Goal: Information Seeking & Learning: Learn about a topic

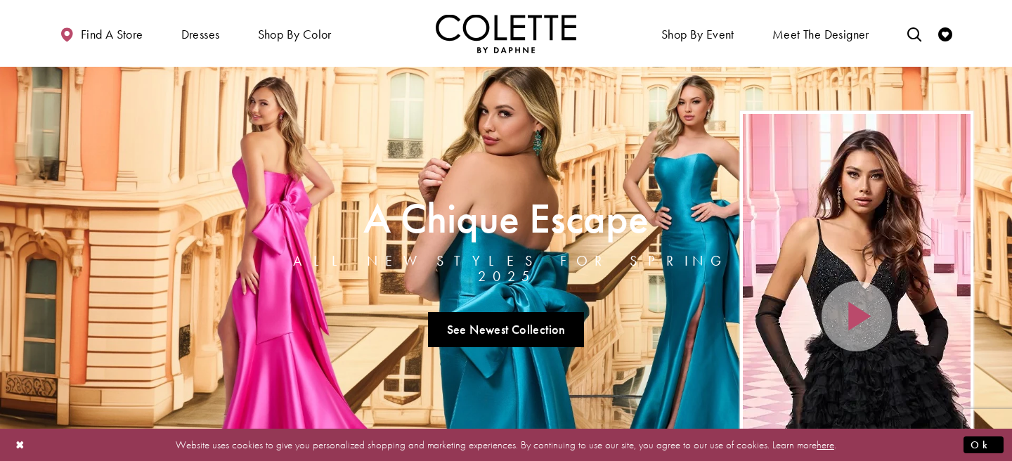
click at [299, 318] on link "Visit A Chique Escape All New Styles For Spring 2025 Page" at bounding box center [506, 274] width 1012 height 415
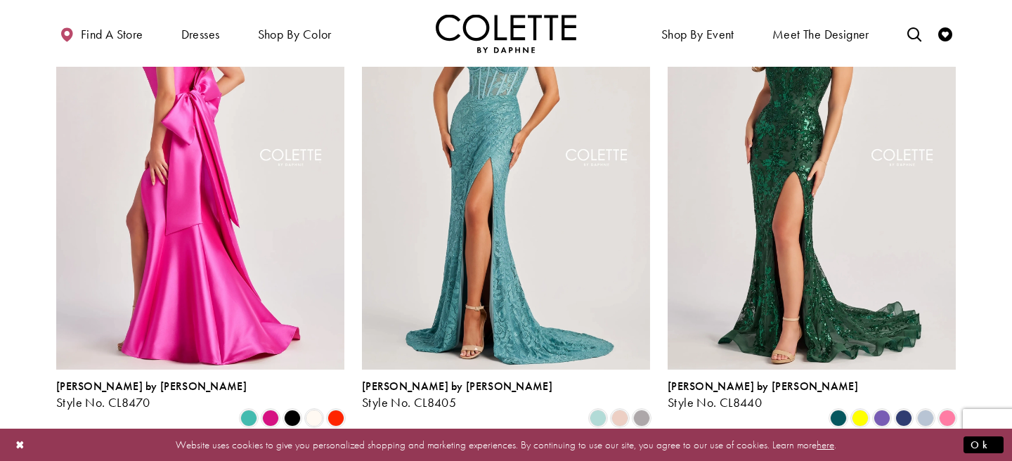
scroll to position [478, 0]
click at [249, 289] on img "Visit Colette by Daphne Style No. CL8470 Page" at bounding box center [200, 158] width 288 height 419
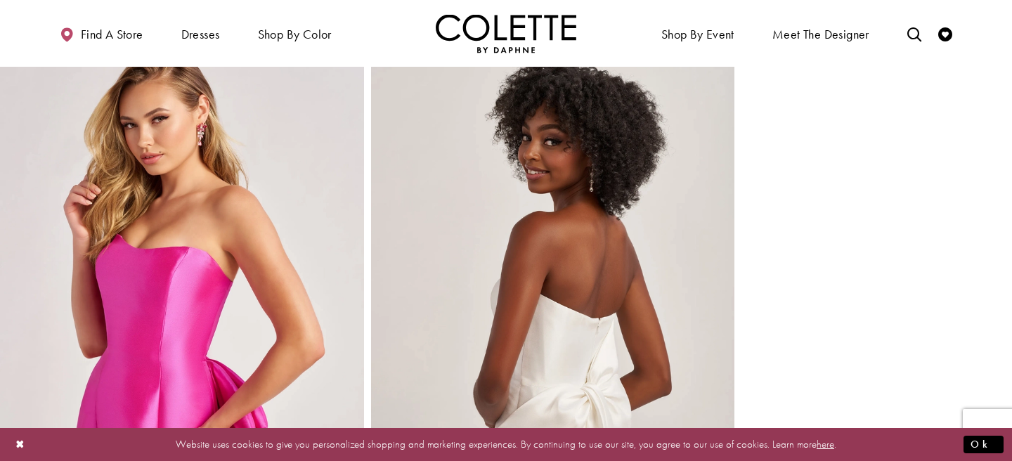
scroll to position [2091, 0]
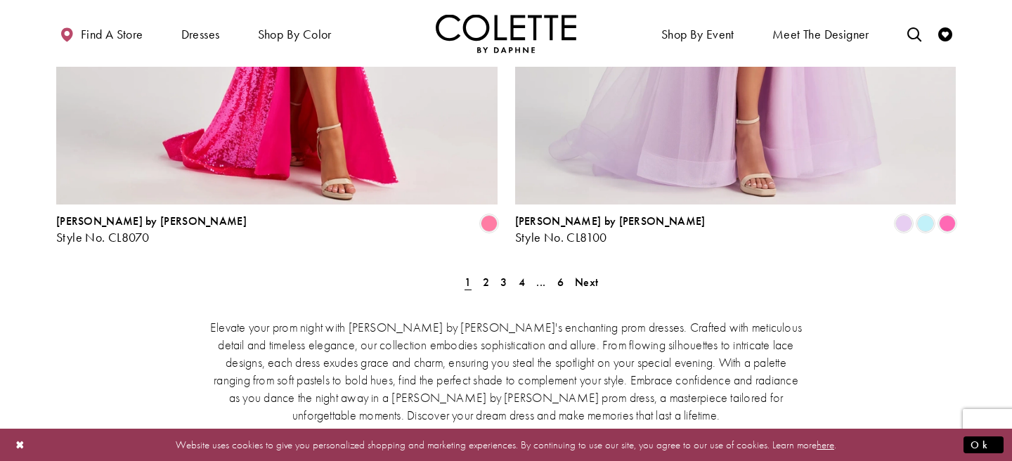
scroll to position [2805, 0]
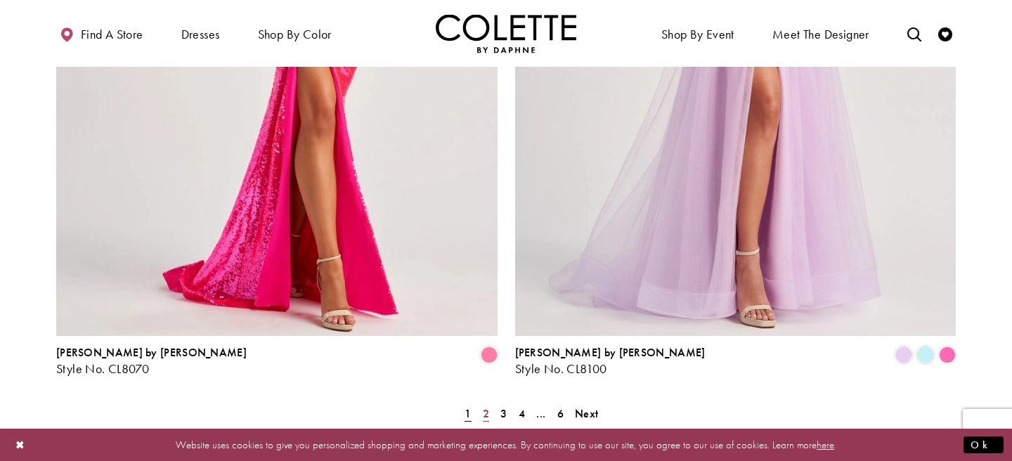
click at [485, 406] on span "2" at bounding box center [486, 413] width 6 height 15
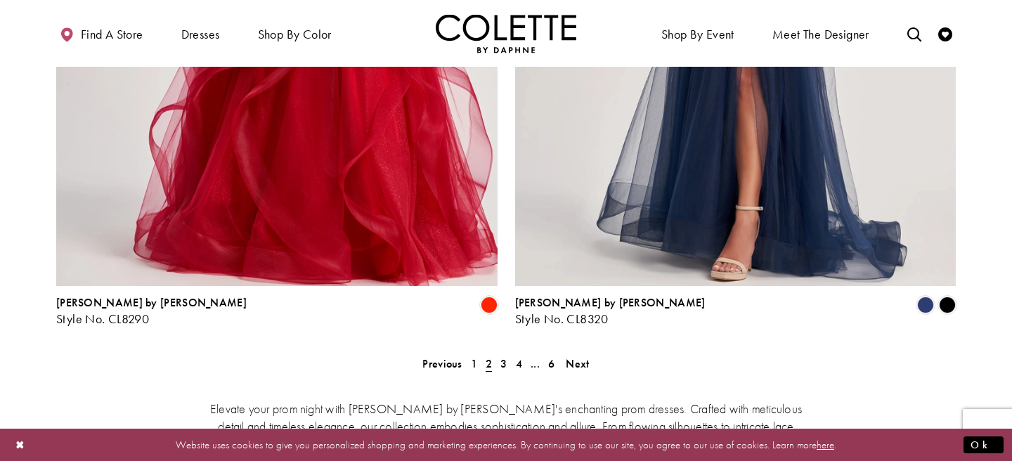
scroll to position [2878, 0]
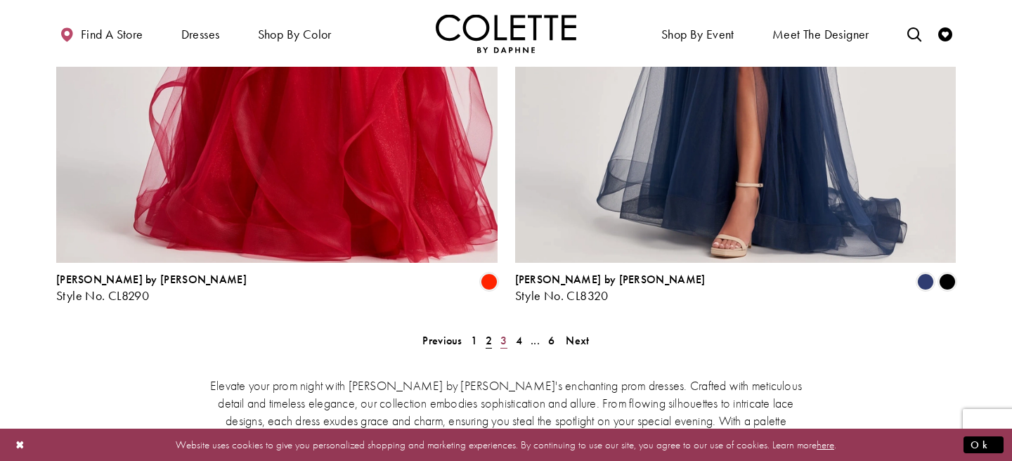
click at [504, 333] on span "3" at bounding box center [503, 340] width 6 height 15
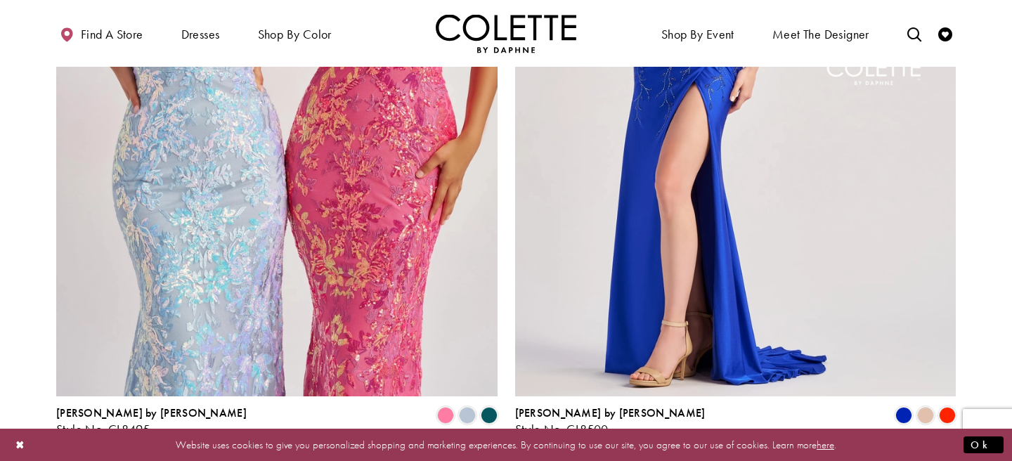
scroll to position [2840, 0]
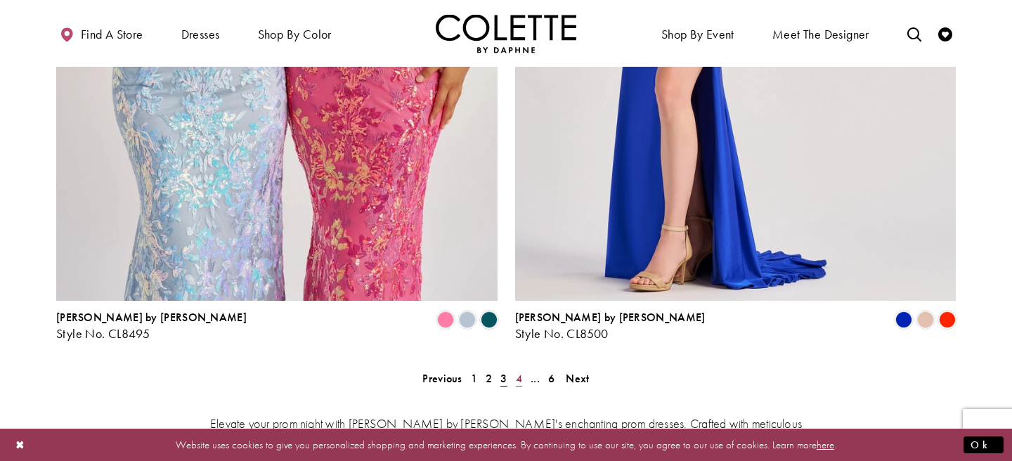
click at [518, 371] on span "4" at bounding box center [519, 378] width 6 height 15
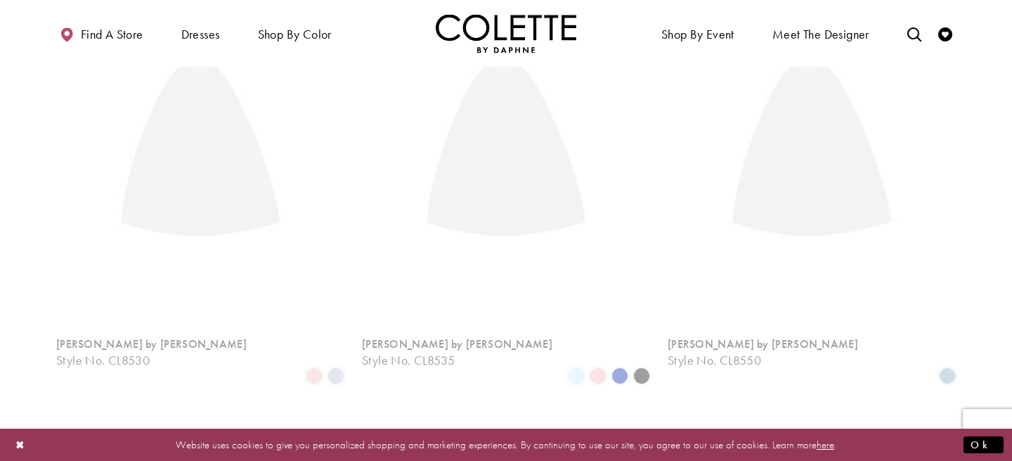
scroll to position [360, 0]
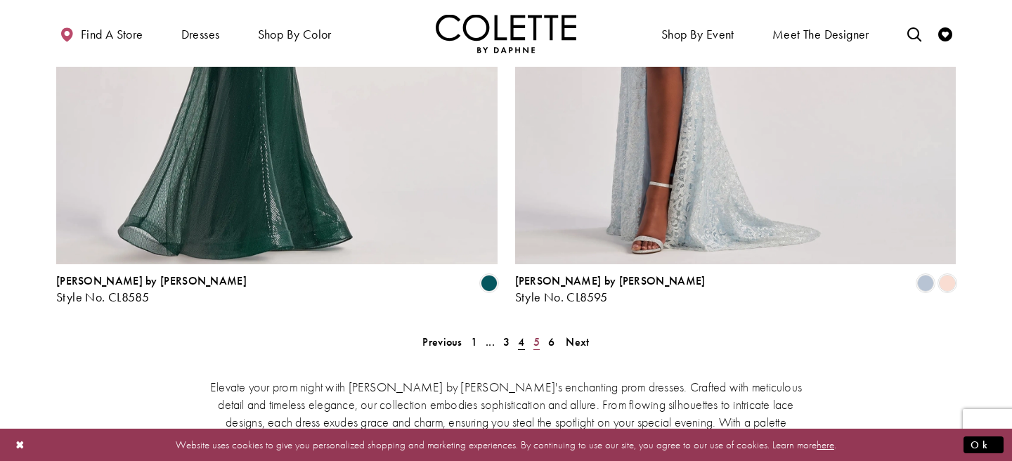
click at [536, 334] on span "5" at bounding box center [536, 341] width 6 height 15
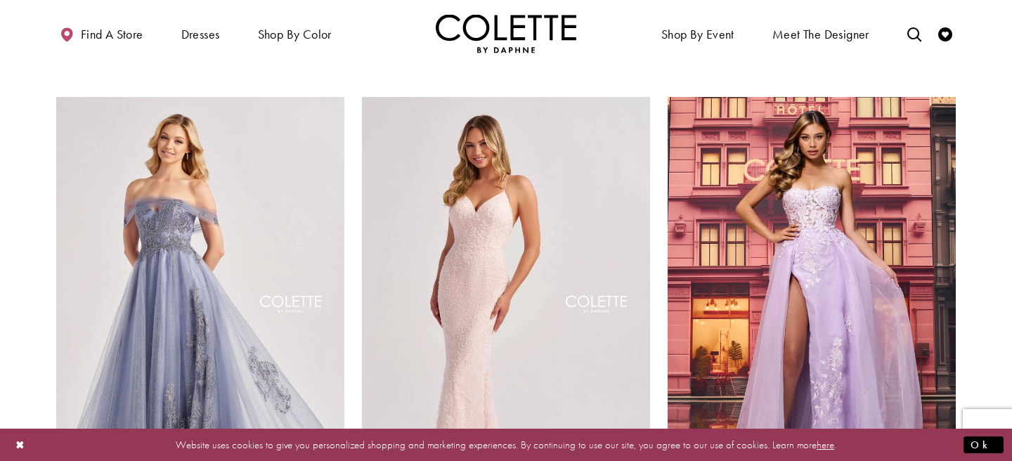
scroll to position [1444, 0]
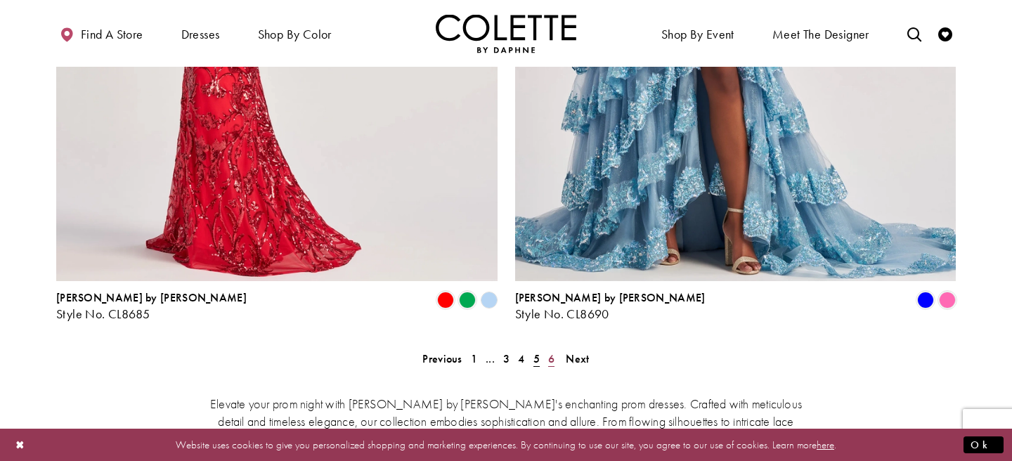
click at [550, 351] on span "6" at bounding box center [551, 358] width 6 height 15
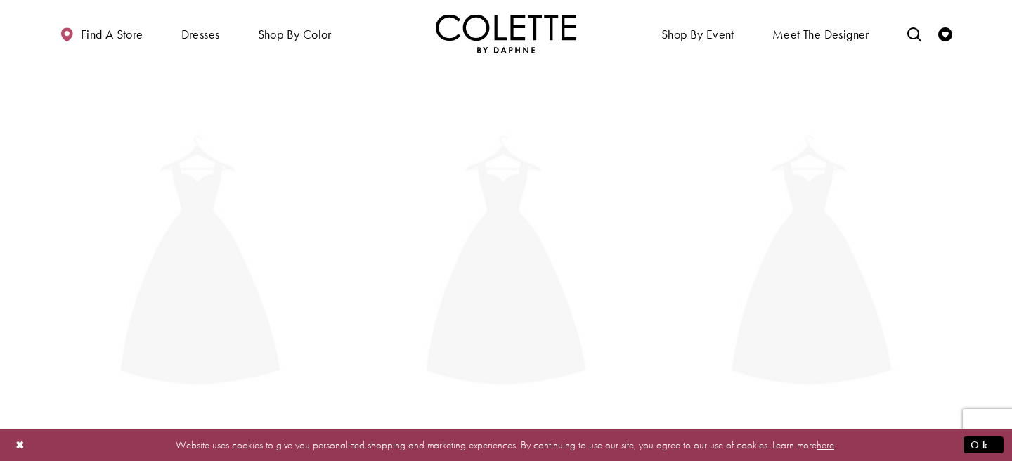
scroll to position [360, 0]
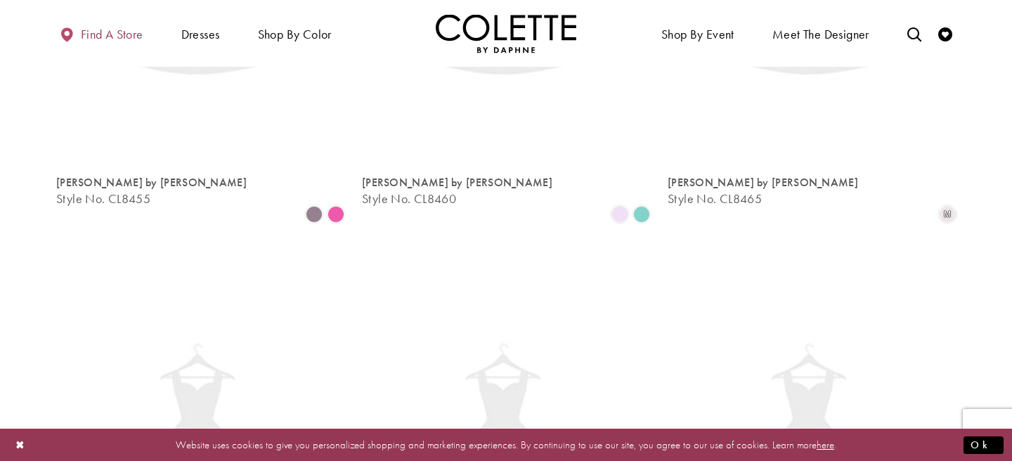
scroll to position [360, 0]
